Goal: Navigation & Orientation: Find specific page/section

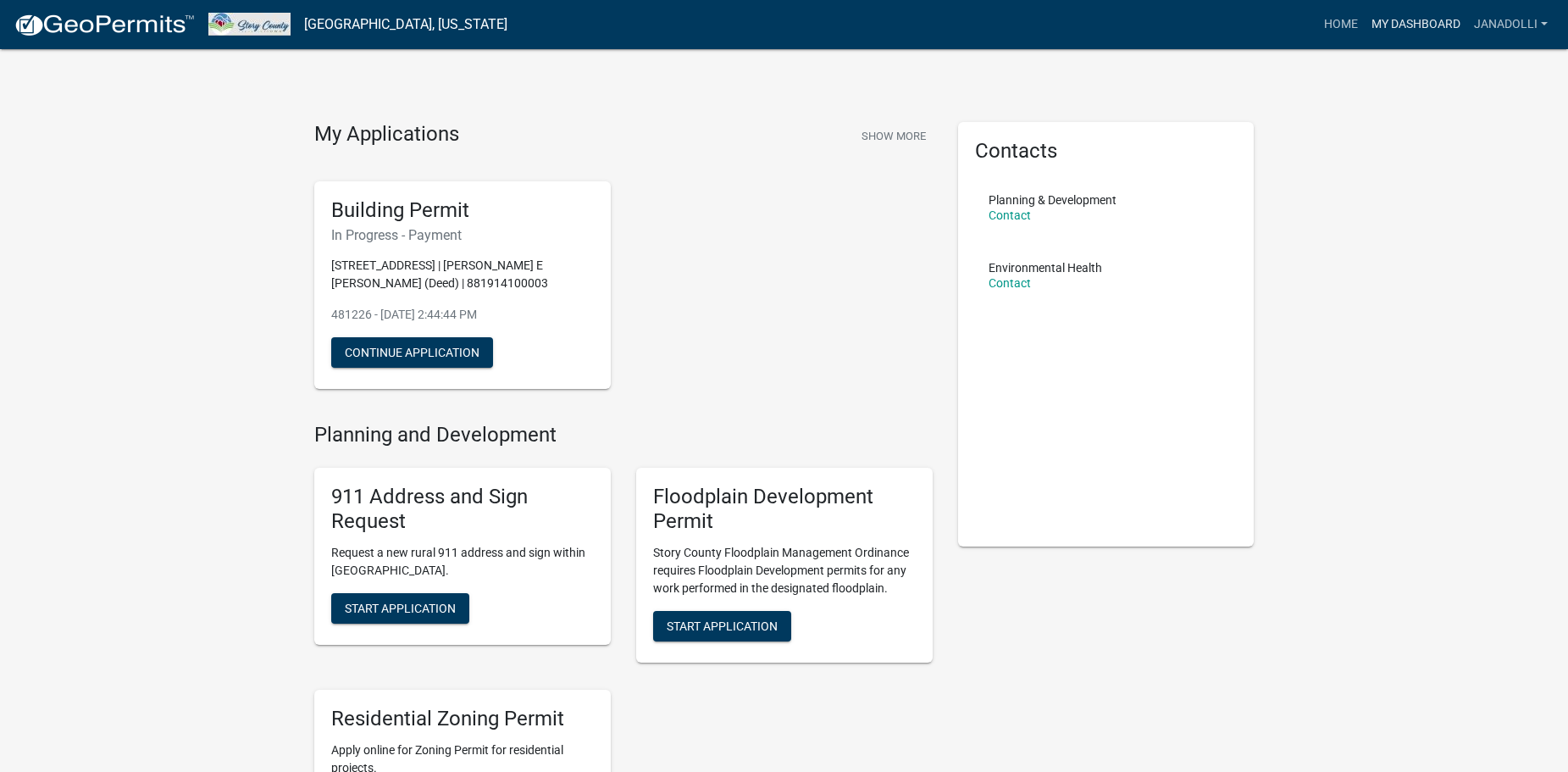
click at [1397, 22] on link "My Dashboard" at bounding box center [1416, 24] width 102 height 32
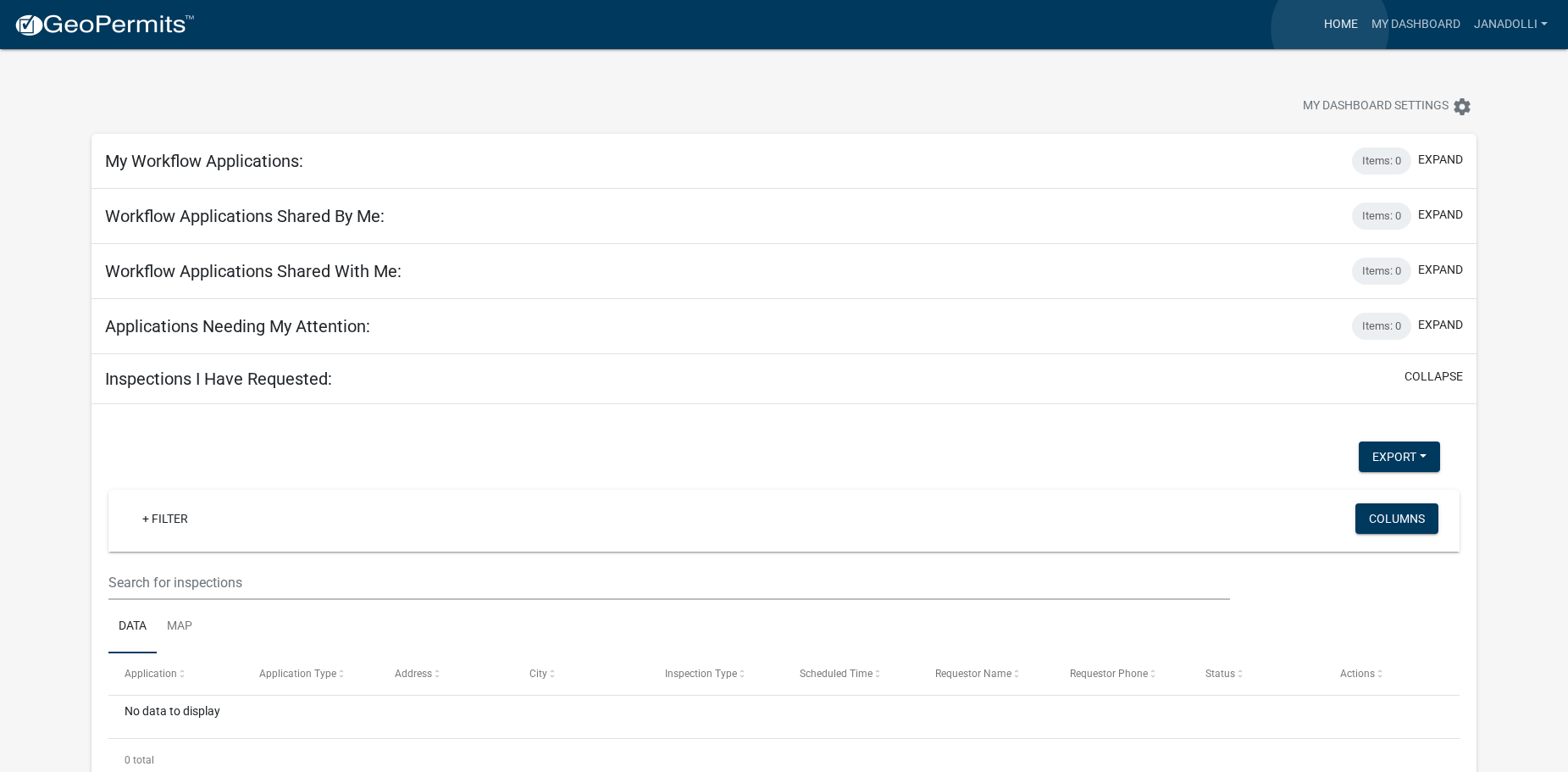
click at [1330, 28] on link "Home" at bounding box center [1341, 24] width 48 height 32
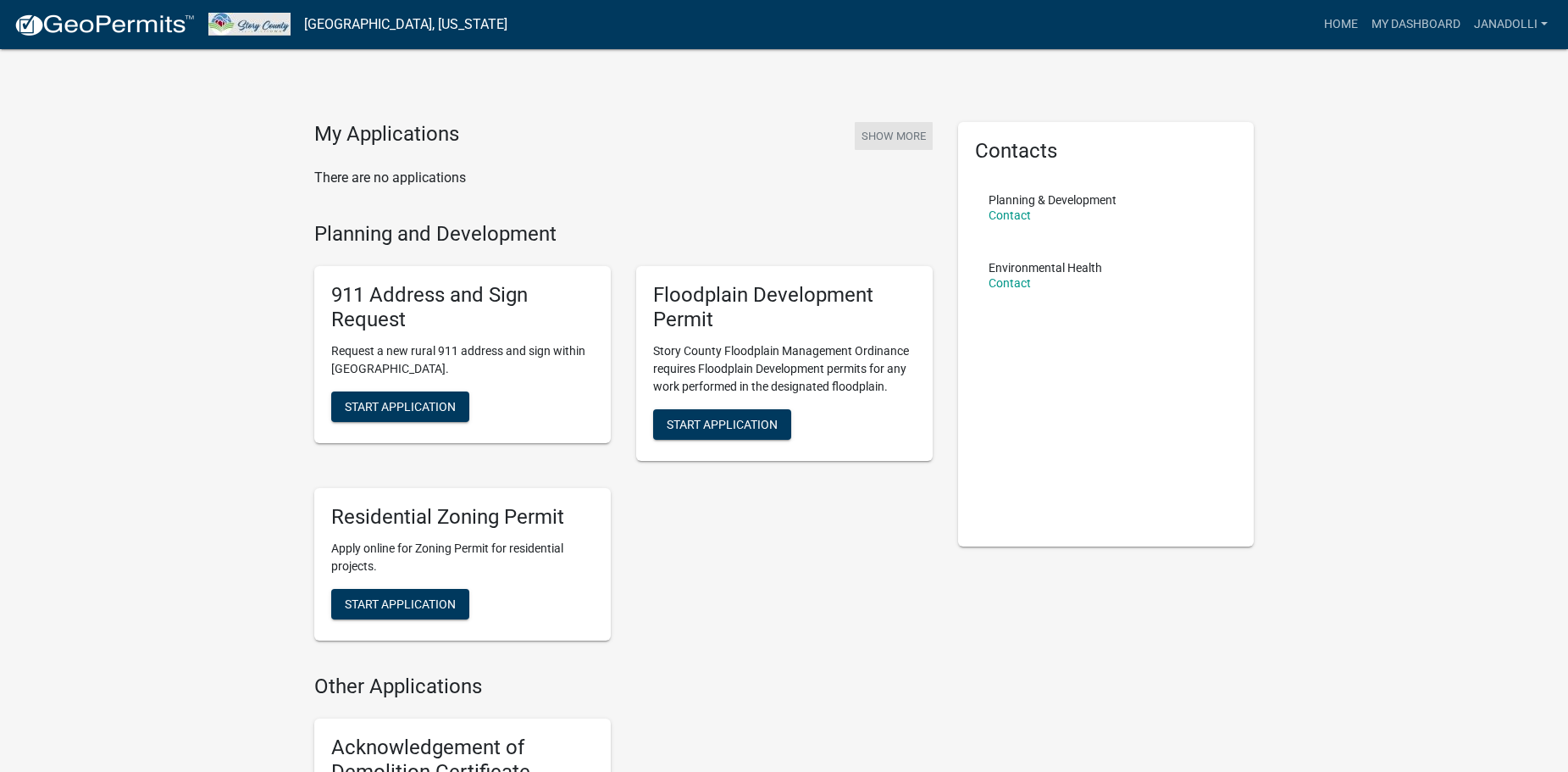
click at [908, 134] on button "Show More" at bounding box center [893, 135] width 78 height 28
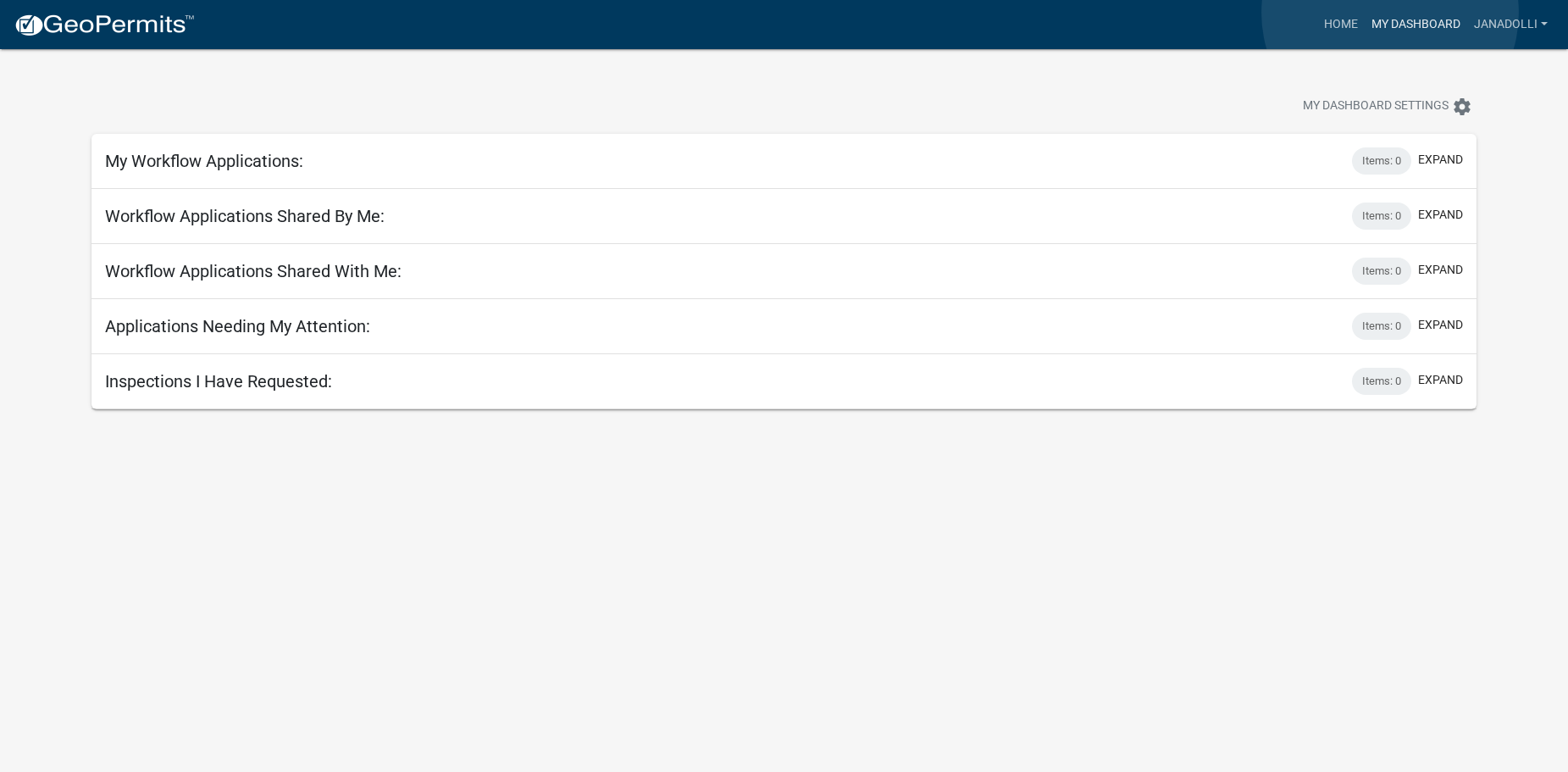
click at [1391, 13] on link "My Dashboard" at bounding box center [1416, 24] width 102 height 32
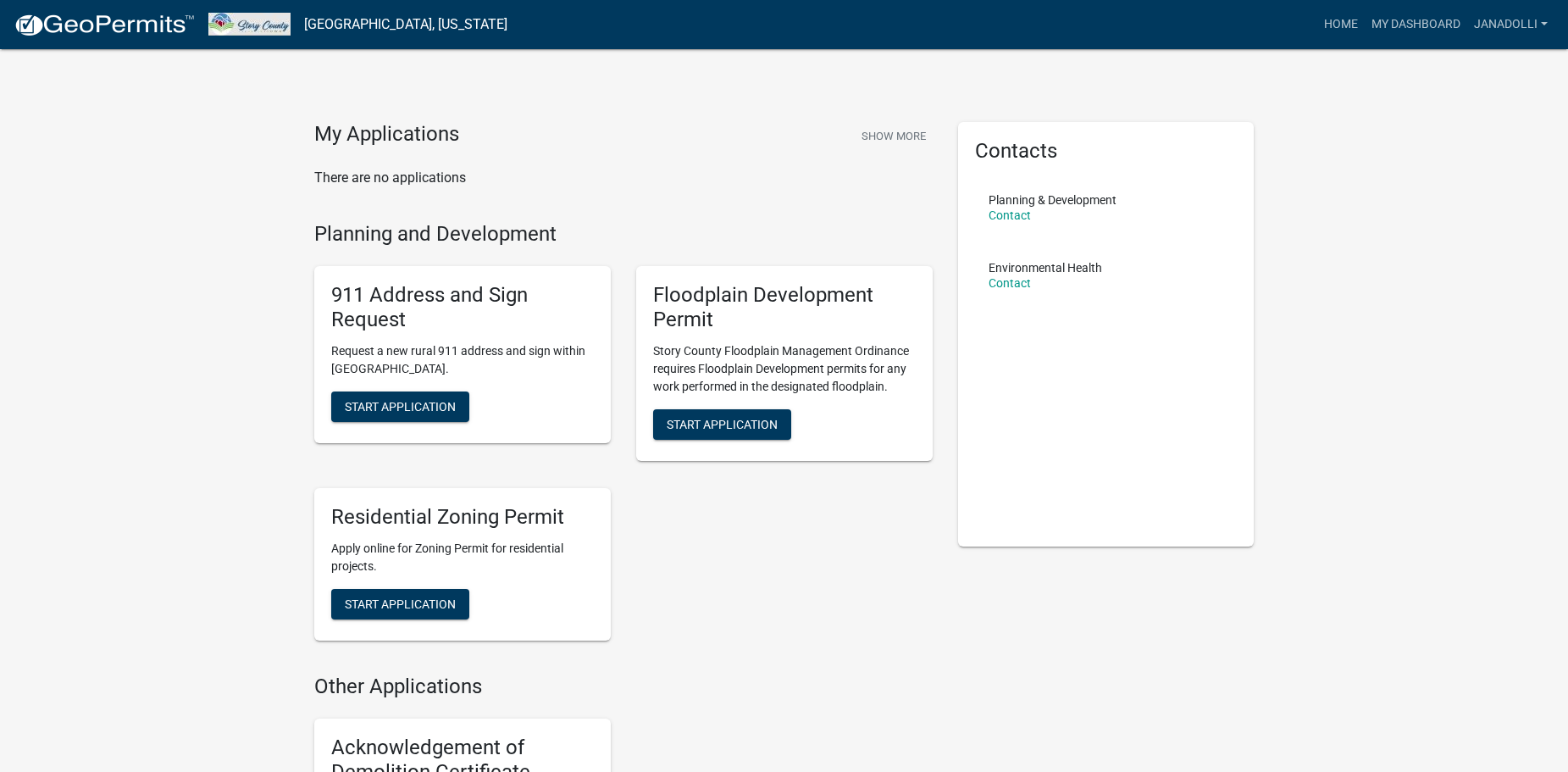
click at [259, 30] on img at bounding box center [250, 24] width 82 height 23
click at [357, 27] on link "[GEOGRAPHIC_DATA], [US_STATE]" at bounding box center [405, 24] width 203 height 28
click at [1402, 11] on link "My Dashboard" at bounding box center [1416, 24] width 102 height 32
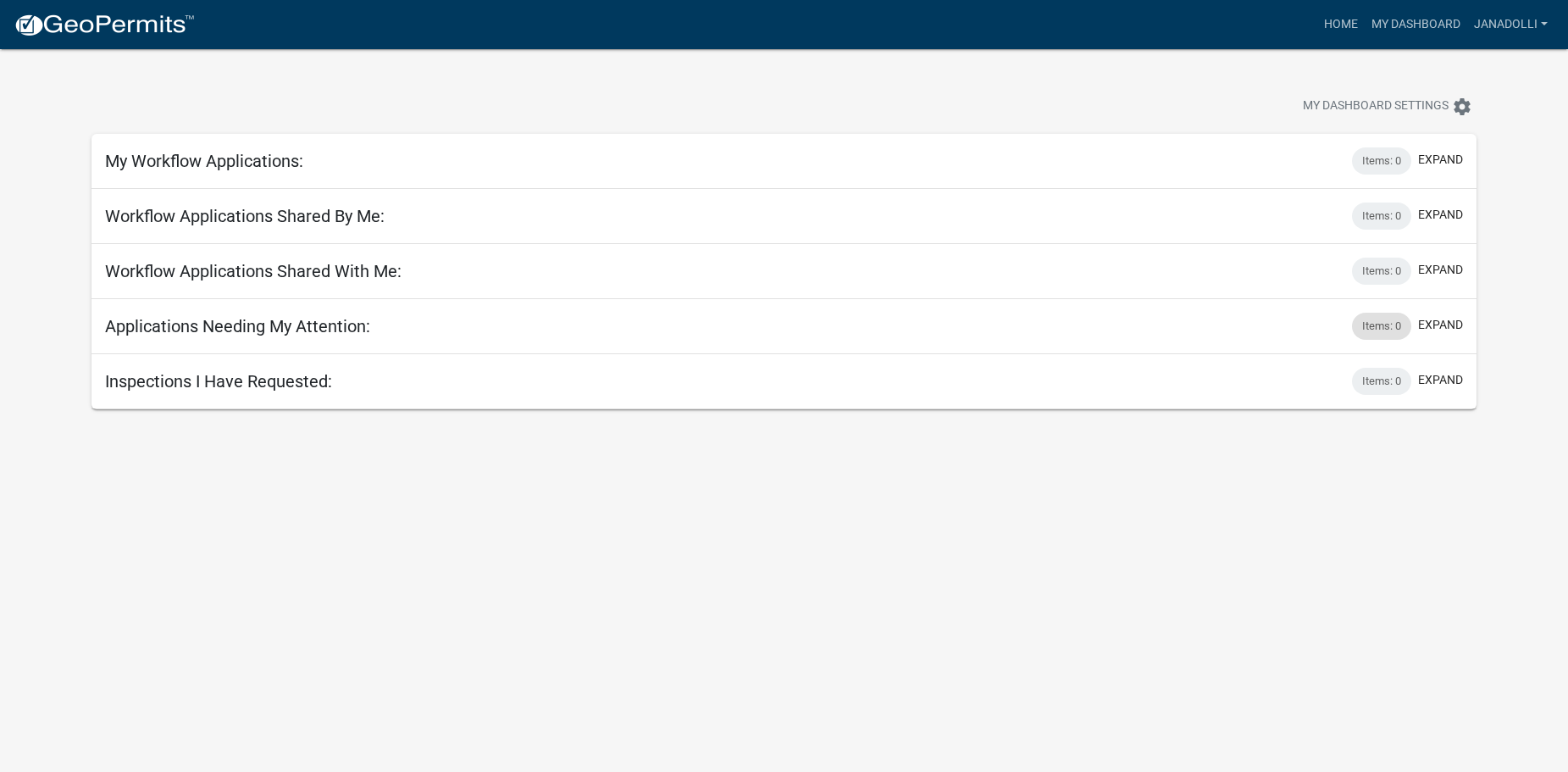
click at [1391, 331] on div "Items: 0" at bounding box center [1381, 327] width 59 height 27
click at [1481, 109] on button "My Dashboard Settings settings" at bounding box center [1387, 106] width 197 height 33
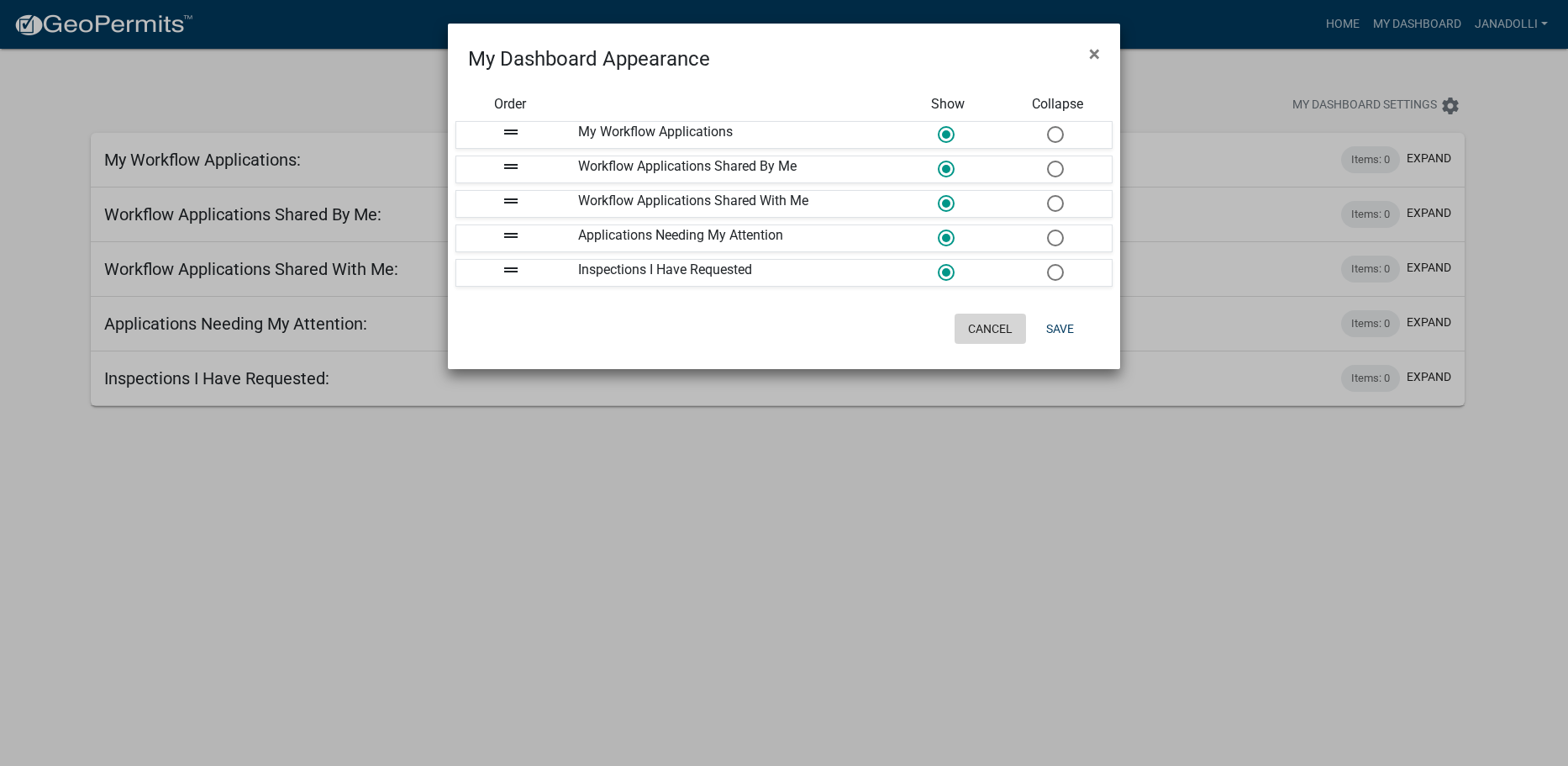
click at [997, 327] on button "Cancel" at bounding box center [990, 328] width 72 height 30
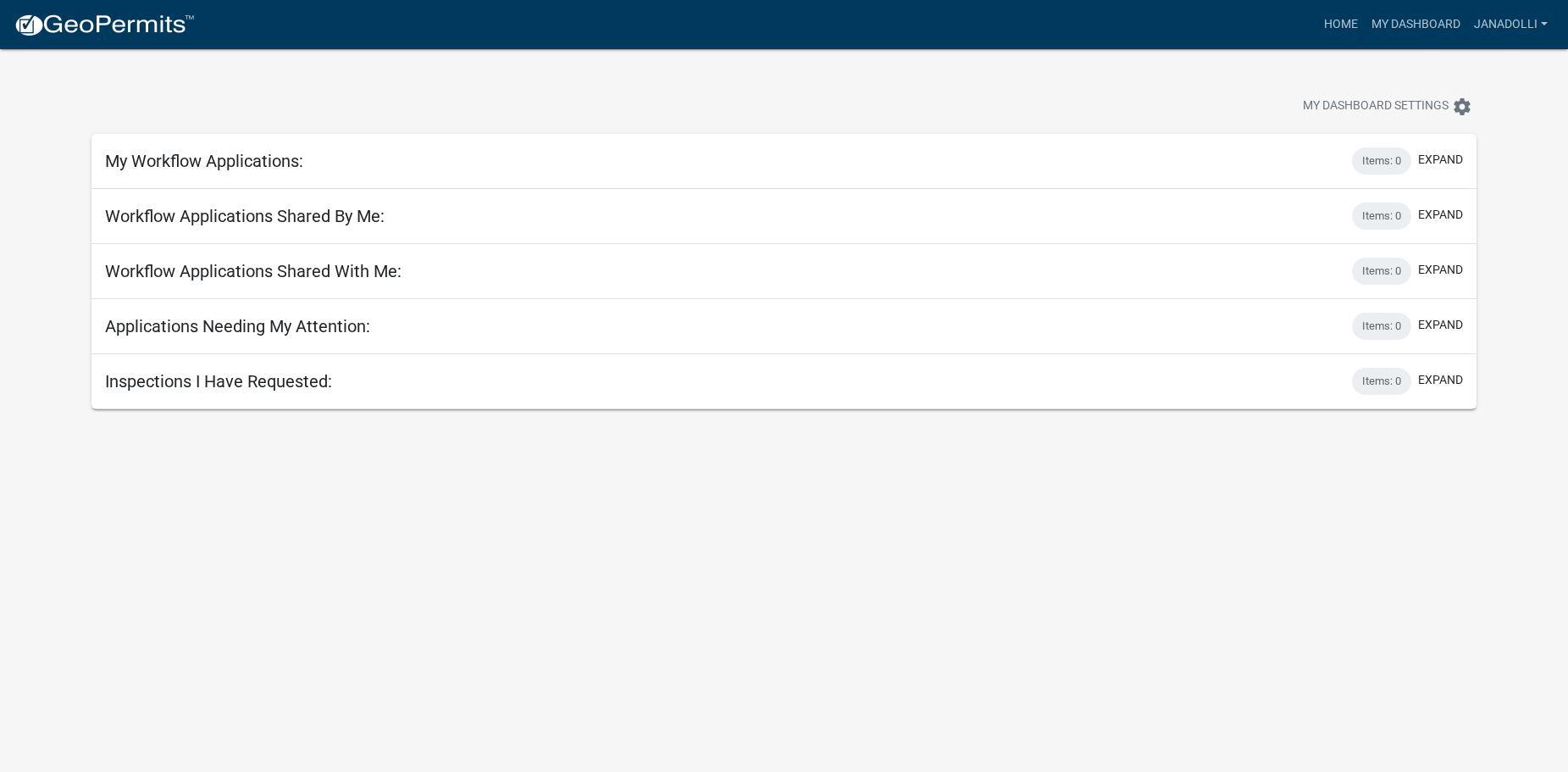
click at [296, 172] on div "My Workflow Applications: Items: 0 expand" at bounding box center [784, 161] width 1386 height 55
drag, startPoint x: 1456, startPoint y: 19, endPoint x: 1485, endPoint y: 25, distance: 29.6
click at [1498, 26] on link "JAnadolli" at bounding box center [1510, 24] width 87 height 32
click at [1491, 64] on link "Account" at bounding box center [1487, 70] width 135 height 40
click at [1344, 27] on link "Home" at bounding box center [1341, 24] width 48 height 32
